Goal: Use online tool/utility

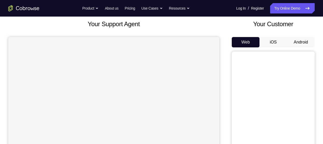
scroll to position [32, 0]
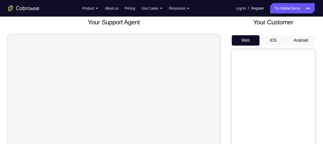
click at [302, 39] on button "Android" at bounding box center [301, 40] width 28 height 10
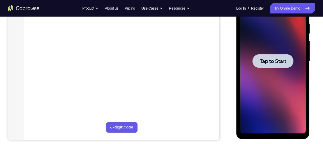
scroll to position [0, 0]
click at [271, 63] on span "Tap to Start" at bounding box center [273, 61] width 26 height 5
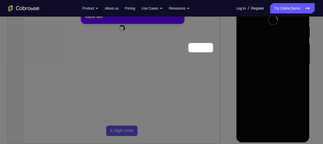
scroll to position [56, 0]
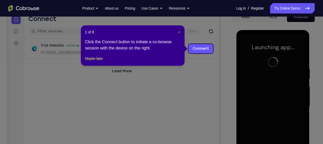
click at [180, 30] on span "×" at bounding box center [180, 32] width 2 height 4
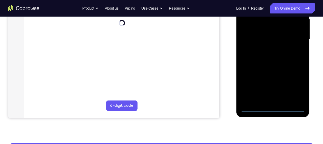
scroll to position [124, 0]
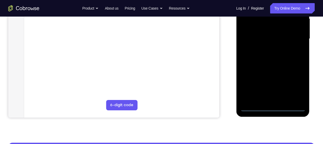
click at [273, 107] on div at bounding box center [272, 38] width 65 height 145
click at [295, 85] on div at bounding box center [272, 38] width 65 height 145
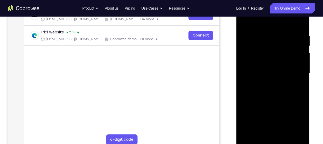
scroll to position [88, 0]
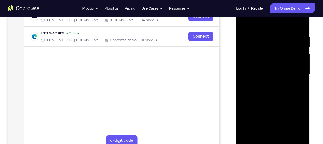
click at [259, 23] on div at bounding box center [272, 74] width 65 height 145
click at [293, 73] on div at bounding box center [272, 74] width 65 height 145
click at [295, 73] on div at bounding box center [272, 74] width 65 height 145
click at [267, 83] on div at bounding box center [272, 74] width 65 height 145
click at [262, 70] on div at bounding box center [272, 74] width 65 height 145
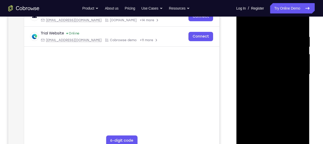
click at [260, 73] on div at bounding box center [272, 74] width 65 height 145
click at [269, 93] on div at bounding box center [272, 74] width 65 height 145
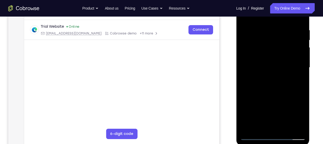
scroll to position [96, 0]
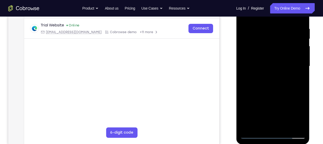
click at [277, 81] on div at bounding box center [272, 66] width 65 height 145
click at [265, 72] on div at bounding box center [272, 66] width 65 height 145
click at [298, 56] on div at bounding box center [272, 66] width 65 height 145
click at [270, 65] on div at bounding box center [272, 66] width 65 height 145
click at [271, 85] on div at bounding box center [272, 66] width 65 height 145
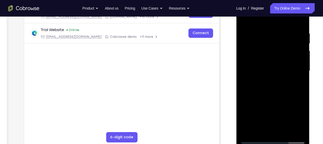
scroll to position [92, 0]
click at [268, 95] on div at bounding box center [272, 70] width 65 height 145
drag, startPoint x: 270, startPoint y: 91, endPoint x: 274, endPoint y: 35, distance: 56.8
click at [274, 35] on div at bounding box center [272, 70] width 65 height 145
drag, startPoint x: 275, startPoint y: 50, endPoint x: 275, endPoint y: 106, distance: 56.1
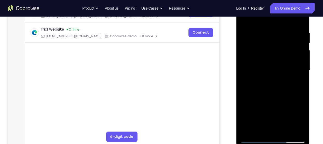
click at [275, 106] on div at bounding box center [272, 70] width 65 height 145
click at [267, 34] on div at bounding box center [272, 70] width 65 height 145
click at [267, 30] on div at bounding box center [272, 70] width 65 height 145
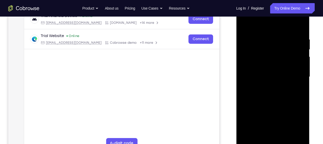
scroll to position [89, 0]
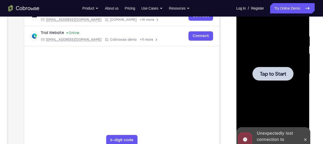
click at [275, 58] on div at bounding box center [272, 73] width 65 height 145
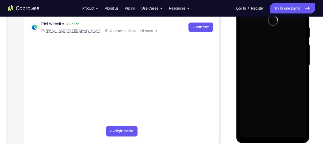
scroll to position [95, 0]
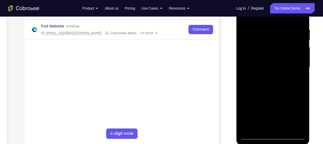
click at [274, 136] on div at bounding box center [272, 67] width 65 height 145
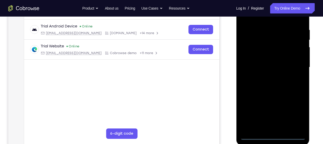
click at [296, 115] on div at bounding box center [272, 67] width 65 height 145
click at [256, 21] on div at bounding box center [272, 67] width 65 height 145
click at [296, 64] on div at bounding box center [272, 67] width 65 height 145
click at [266, 76] on div at bounding box center [272, 67] width 65 height 145
click at [268, 64] on div at bounding box center [272, 67] width 65 height 145
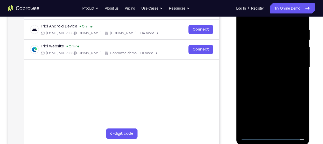
click at [263, 67] on div at bounding box center [272, 67] width 65 height 145
click at [261, 68] on div at bounding box center [272, 67] width 65 height 145
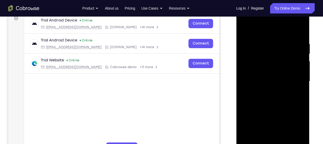
scroll to position [81, 0]
click at [258, 99] on div at bounding box center [272, 81] width 65 height 145
click at [268, 105] on div at bounding box center [272, 81] width 65 height 145
click at [264, 42] on div at bounding box center [272, 81] width 65 height 145
click at [296, 81] on div at bounding box center [272, 81] width 65 height 145
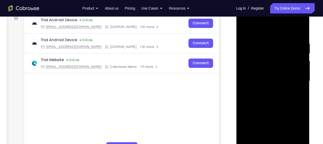
click at [300, 32] on div at bounding box center [272, 81] width 65 height 145
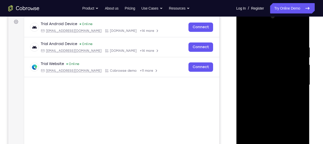
scroll to position [76, 0]
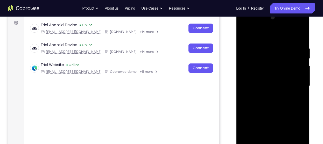
click at [302, 34] on div at bounding box center [272, 85] width 65 height 145
click at [246, 33] on div at bounding box center [272, 85] width 65 height 145
click at [297, 43] on div at bounding box center [272, 85] width 65 height 145
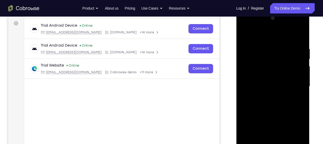
scroll to position [75, 0]
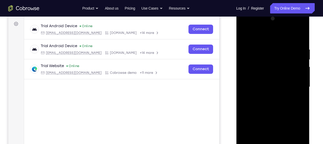
click at [300, 36] on div at bounding box center [272, 87] width 65 height 145
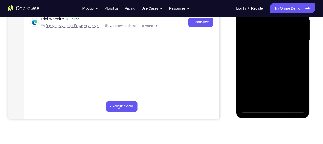
scroll to position [128, 0]
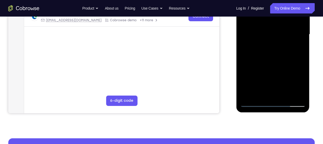
click at [288, 96] on div at bounding box center [272, 34] width 65 height 145
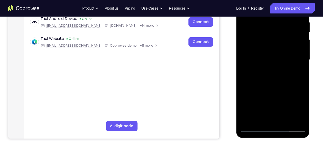
scroll to position [102, 0]
click at [276, 87] on div at bounding box center [272, 60] width 65 height 145
click at [274, 89] on div at bounding box center [272, 60] width 65 height 145
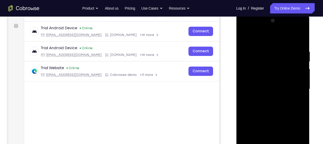
scroll to position [72, 0]
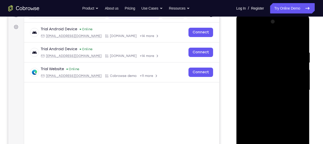
click at [244, 38] on div at bounding box center [272, 90] width 65 height 145
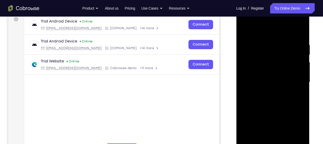
scroll to position [80, 0]
click at [247, 29] on div at bounding box center [272, 82] width 65 height 145
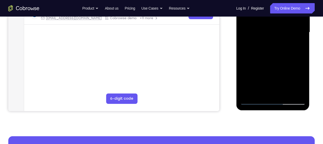
scroll to position [131, 0]
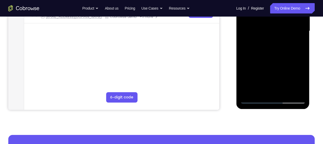
click at [261, 91] on div at bounding box center [272, 30] width 65 height 145
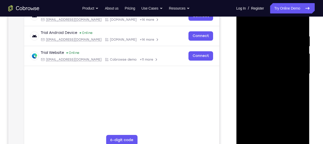
scroll to position [62, 0]
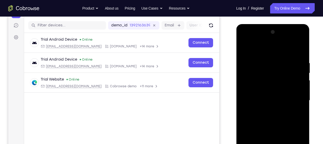
click at [259, 47] on div at bounding box center [272, 100] width 65 height 145
click at [260, 61] on div at bounding box center [272, 100] width 65 height 145
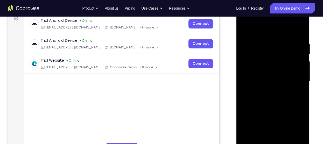
scroll to position [81, 0]
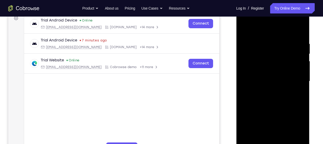
click at [245, 71] on div at bounding box center [272, 81] width 65 height 145
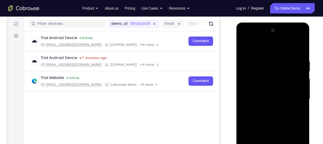
scroll to position [60, 0]
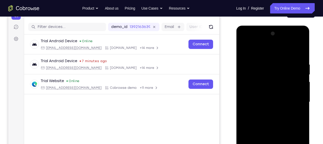
drag, startPoint x: 267, startPoint y: 78, endPoint x: 288, endPoint y: 86, distance: 22.5
click at [288, 86] on div at bounding box center [272, 102] width 65 height 145
click at [302, 94] on div at bounding box center [272, 102] width 65 height 145
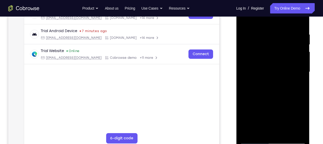
scroll to position [71, 0]
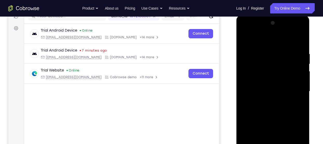
click at [300, 76] on div at bounding box center [272, 91] width 65 height 145
drag, startPoint x: 300, startPoint y: 71, endPoint x: 300, endPoint y: 76, distance: 4.7
click at [300, 76] on div at bounding box center [272, 91] width 65 height 145
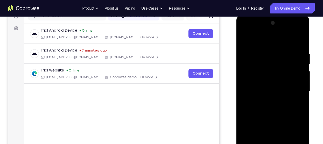
click at [300, 76] on div at bounding box center [272, 91] width 65 height 145
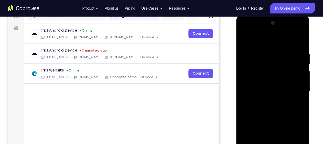
click at [300, 76] on div at bounding box center [272, 91] width 65 height 145
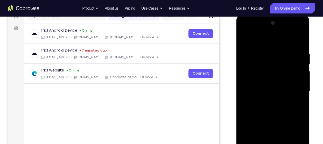
click at [300, 76] on div at bounding box center [272, 91] width 65 height 145
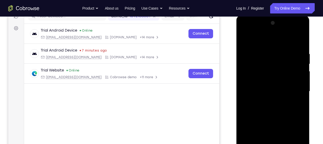
click at [300, 76] on div at bounding box center [272, 91] width 65 height 145
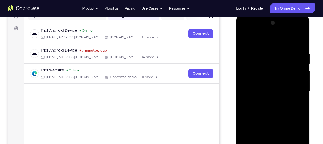
click at [300, 76] on div at bounding box center [272, 91] width 65 height 145
click at [246, 72] on div at bounding box center [272, 91] width 65 height 145
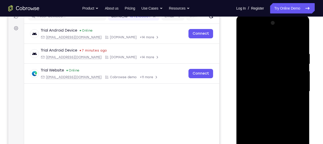
click at [246, 72] on div at bounding box center [272, 91] width 65 height 145
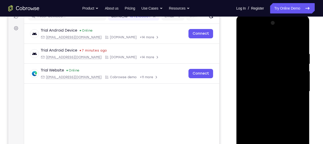
click at [246, 72] on div at bounding box center [272, 91] width 65 height 145
click at [301, 67] on div at bounding box center [272, 91] width 65 height 145
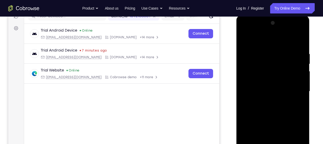
click at [301, 67] on div at bounding box center [272, 91] width 65 height 145
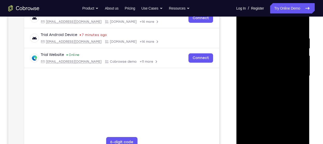
scroll to position [86, 0]
click at [296, 57] on div at bounding box center [272, 76] width 65 height 145
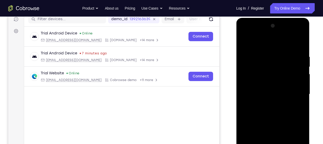
scroll to position [68, 0]
click at [297, 70] on div at bounding box center [272, 94] width 65 height 145
click at [297, 71] on div at bounding box center [272, 94] width 65 height 145
click at [298, 72] on div at bounding box center [272, 94] width 65 height 145
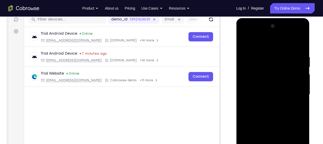
click at [298, 72] on div at bounding box center [272, 94] width 65 height 145
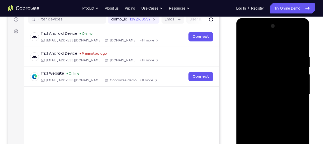
click at [298, 72] on div at bounding box center [272, 94] width 65 height 145
click at [300, 77] on div at bounding box center [272, 94] width 65 height 145
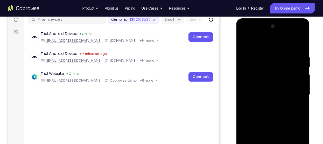
click at [300, 77] on div at bounding box center [272, 94] width 65 height 145
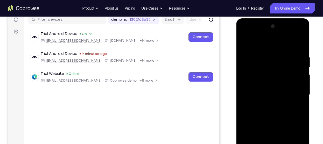
click at [300, 77] on div at bounding box center [272, 94] width 65 height 145
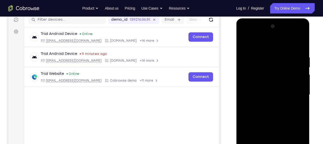
click at [300, 77] on div at bounding box center [272, 94] width 65 height 145
click at [301, 77] on div at bounding box center [272, 94] width 65 height 145
click at [302, 76] on div at bounding box center [272, 94] width 65 height 145
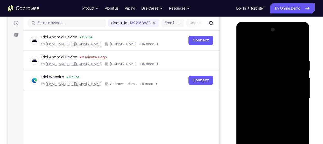
scroll to position [72, 0]
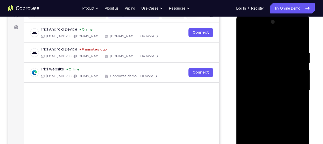
click at [302, 75] on div at bounding box center [272, 90] width 65 height 145
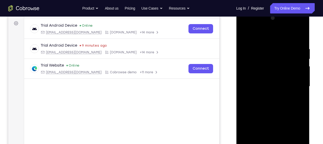
scroll to position [76, 0]
click at [302, 75] on div at bounding box center [272, 86] width 65 height 145
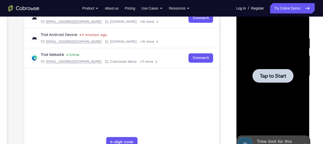
scroll to position [87, 0]
